Goal: Task Accomplishment & Management: Use online tool/utility

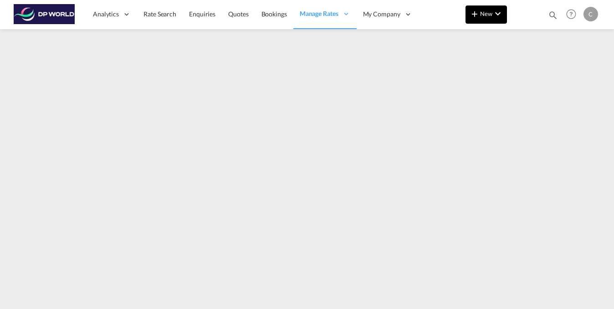
click at [491, 14] on span "New" at bounding box center [486, 13] width 34 height 7
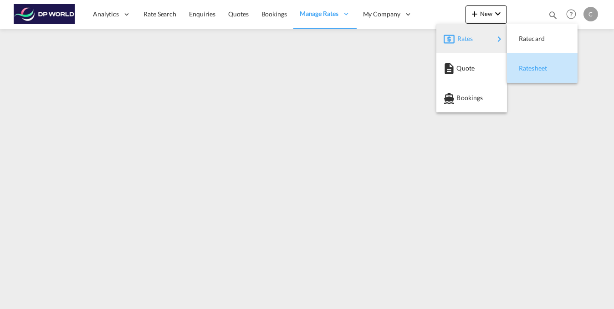
click at [529, 67] on span "Ratesheet" at bounding box center [524, 68] width 10 height 18
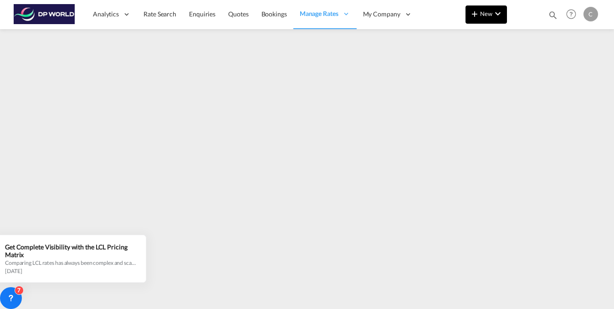
click at [495, 18] on md-icon "icon-chevron-down" at bounding box center [497, 13] width 11 height 11
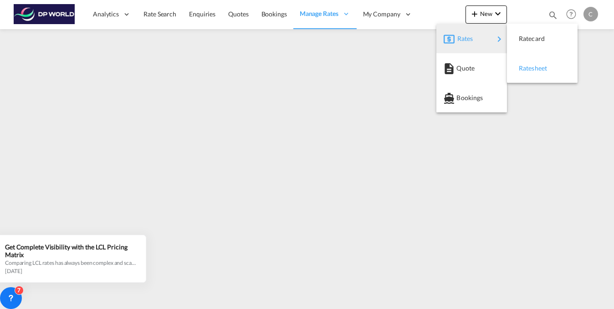
click at [529, 68] on span "Ratesheet" at bounding box center [524, 68] width 10 height 18
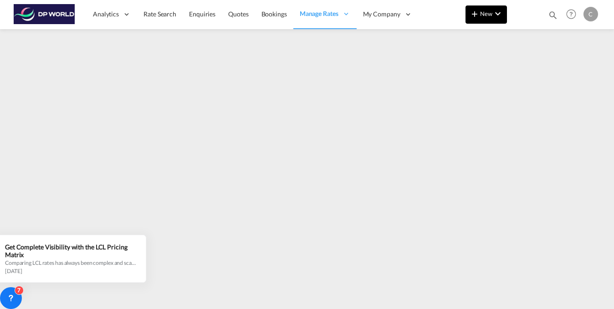
click at [499, 18] on md-icon "icon-chevron-down" at bounding box center [497, 13] width 11 height 11
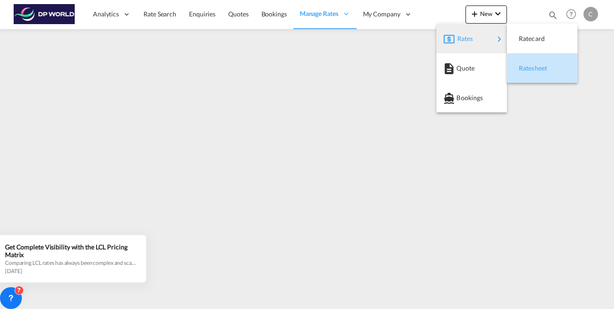
click at [529, 68] on span "Ratesheet" at bounding box center [524, 68] width 10 height 18
